Goal: Complete application form: Complete application form

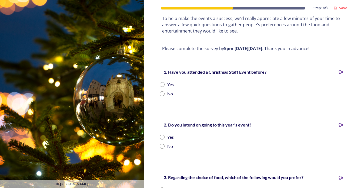
scroll to position [108, 0]
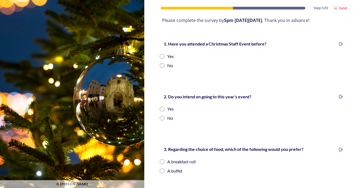
click at [162, 56] on input "radio" at bounding box center [162, 56] width 5 height 5
radio input "true"
click at [162, 108] on input "radio" at bounding box center [162, 108] width 5 height 5
radio input "true"
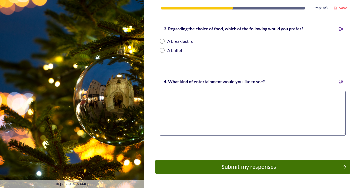
scroll to position [216, 0]
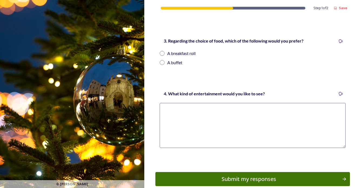
click at [161, 62] on input "radio" at bounding box center [162, 62] width 5 height 5
radio input "true"
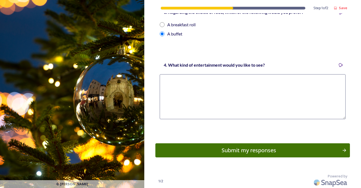
scroll to position [245, 0]
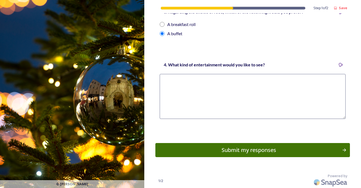
click at [199, 83] on textarea at bounding box center [253, 96] width 186 height 45
type textarea "Karaoke"
click at [250, 147] on div "Submit my responses" at bounding box center [249, 150] width 183 height 8
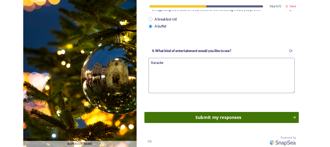
scroll to position [0, 0]
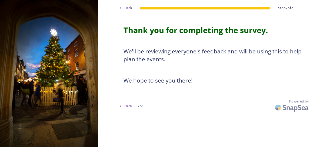
drag, startPoint x: 189, startPoint y: 98, endPoint x: 190, endPoint y: 126, distance: 28.1
click at [190, 126] on div "Back Step 2 of 2 Thank you for completing the survey. We'll be reviewing everyo…" at bounding box center [214, 73] width 232 height 147
